Goal: Check status: Check status

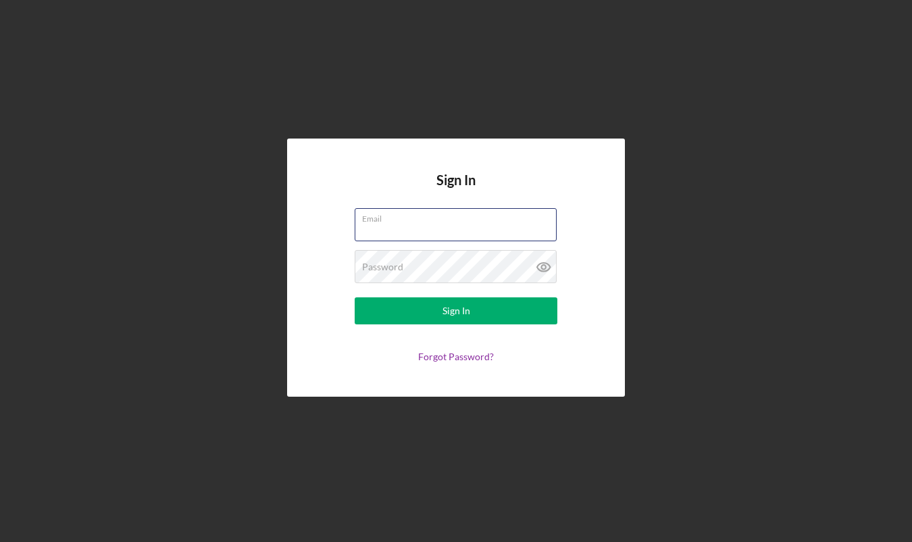
type input "[EMAIL_ADDRESS][DOMAIN_NAME]"
click at [456, 311] on button "Sign In" at bounding box center [456, 310] width 203 height 27
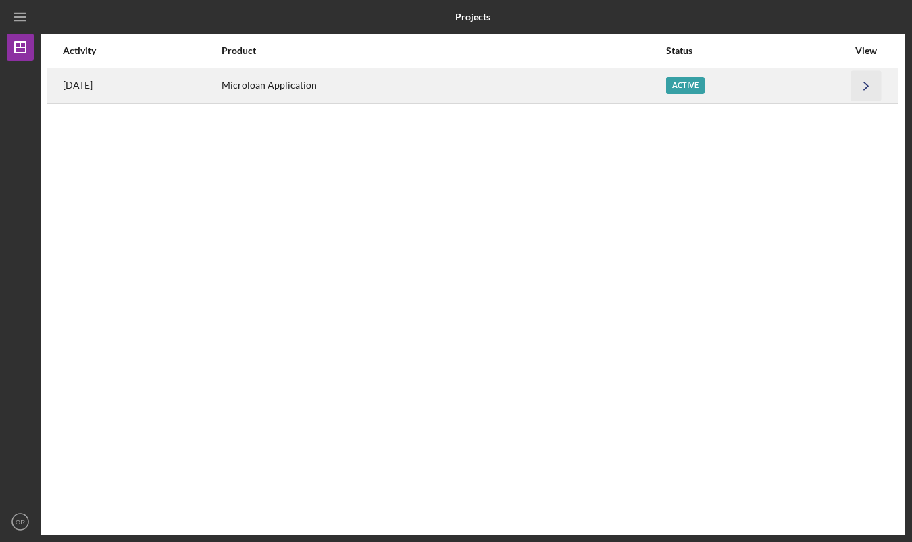
click at [852, 82] on icon "Icon/Navigate" at bounding box center [866, 85] width 30 height 30
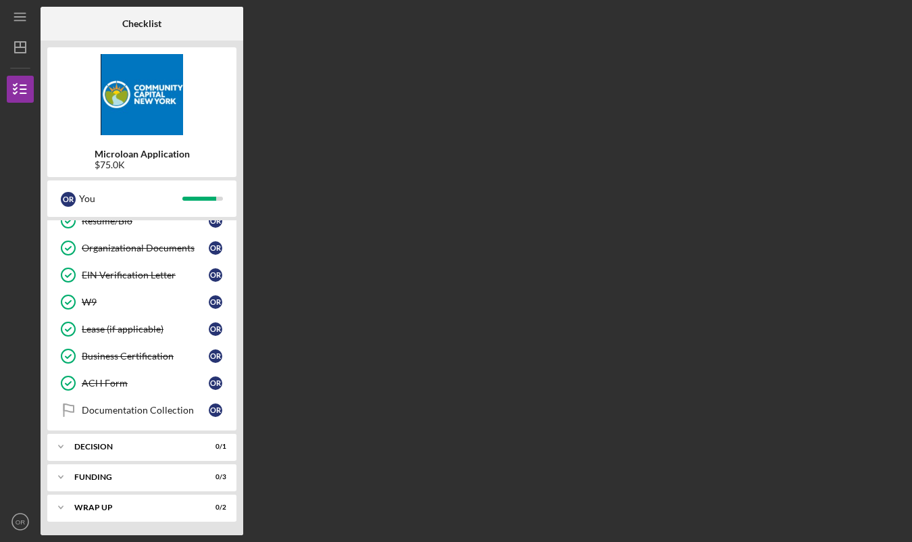
scroll to position [426, 0]
click at [168, 446] on div "Decision" at bounding box center [146, 446] width 145 height 8
click at [159, 484] on link "Decision Decision O R" at bounding box center [142, 474] width 176 height 27
